Goal: Book appointment/travel/reservation

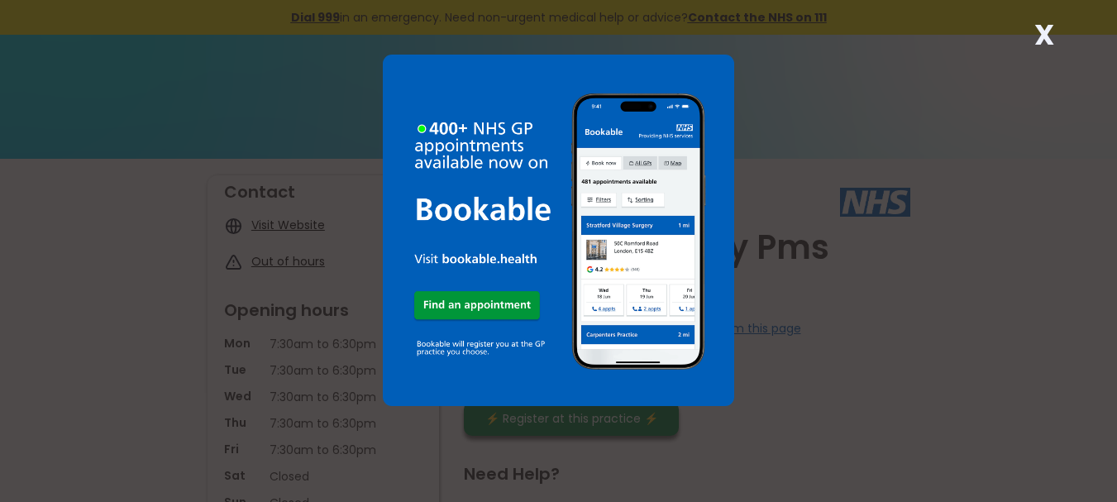
click at [1044, 33] on strong "X" at bounding box center [1044, 35] width 20 height 40
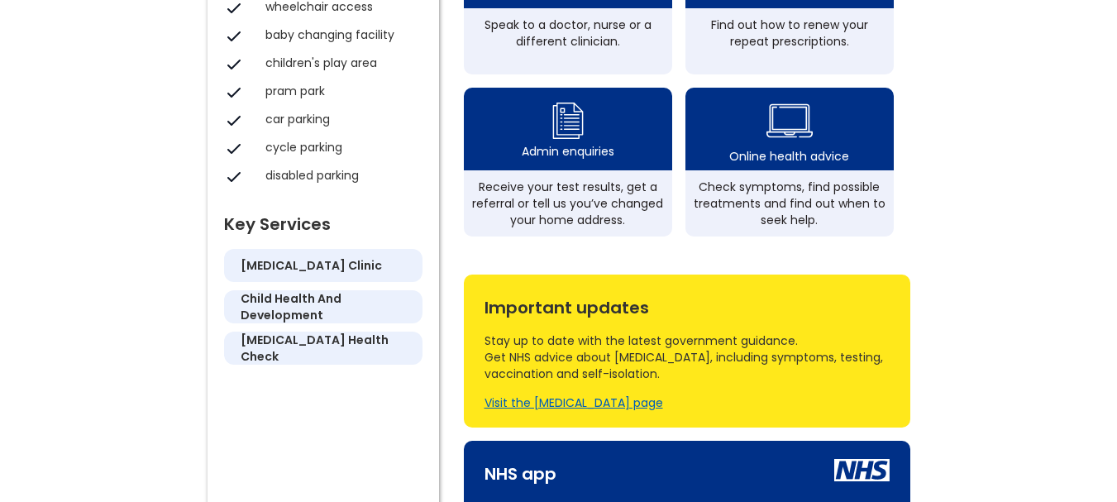
scroll to position [709, 0]
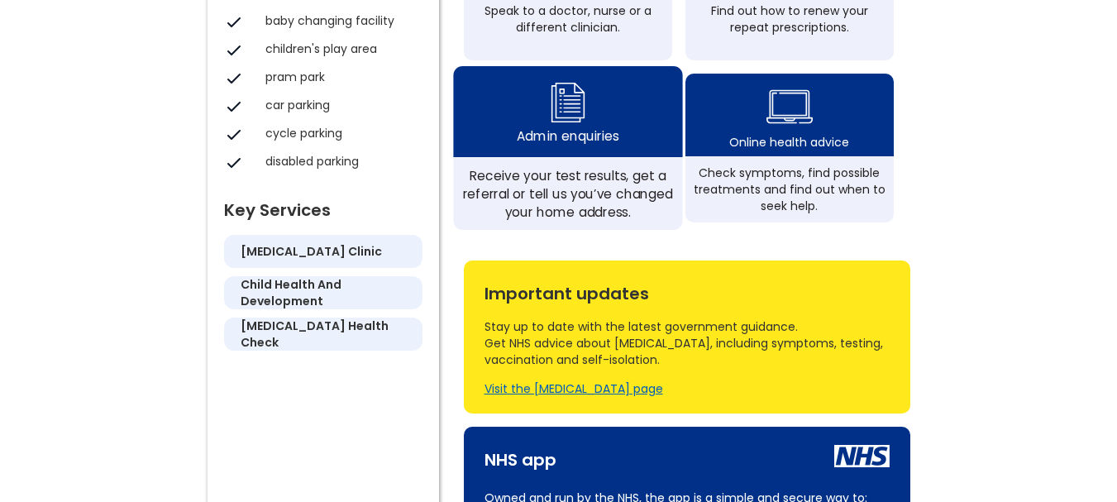
click at [619, 157] on div "Admin enquiries" at bounding box center [567, 111] width 229 height 91
click at [572, 127] on img at bounding box center [567, 102] width 40 height 49
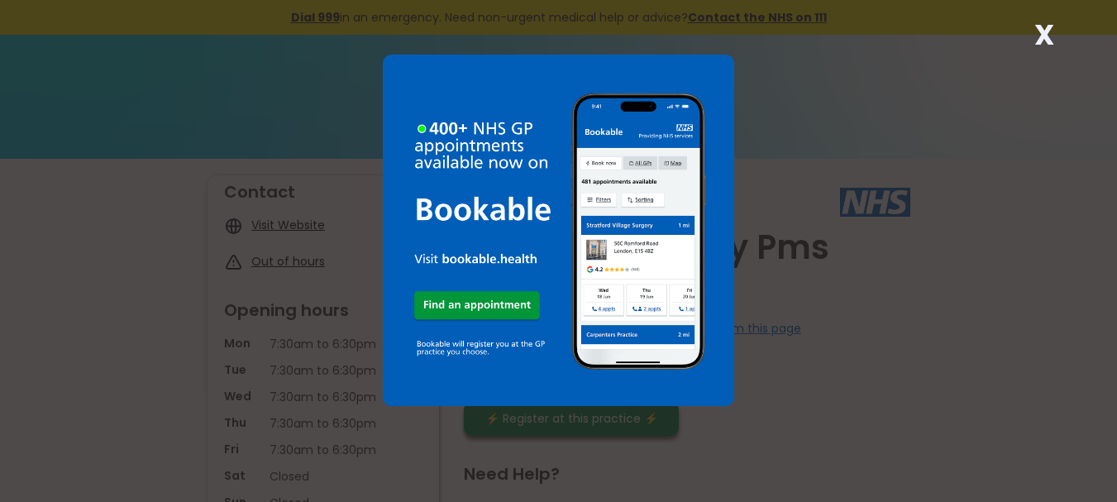
click at [1048, 31] on strong "X" at bounding box center [1044, 35] width 20 height 40
